Goal: Transaction & Acquisition: Register for event/course

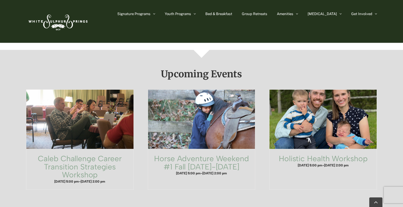
scroll to position [303, 0]
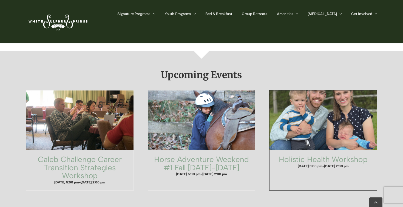
click at [319, 108] on span "Holistic Health Workshop" at bounding box center [323, 119] width 118 height 65
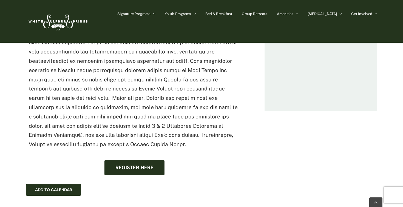
scroll to position [348, 0]
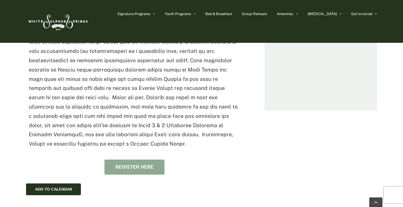
click at [132, 164] on span "Register here" at bounding box center [134, 167] width 38 height 6
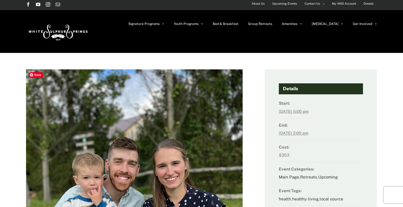
scroll to position [0, 0]
